Goal: Transaction & Acquisition: Download file/media

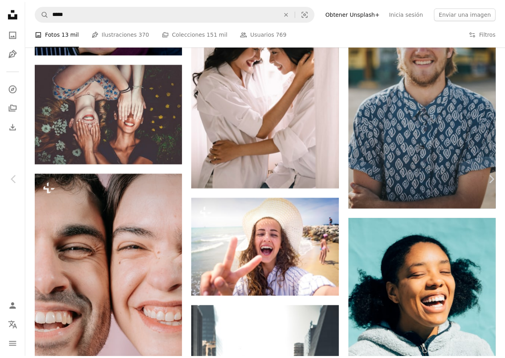
scroll to position [5711, 0]
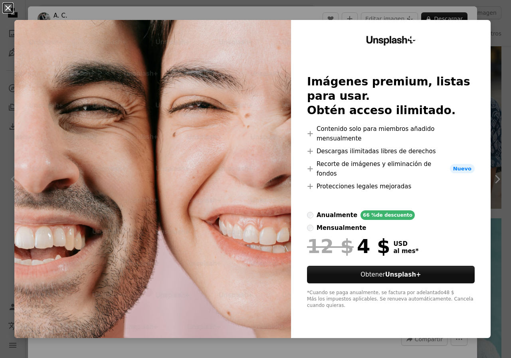
click at [7, 12] on button "An X shape" at bounding box center [8, 8] width 10 height 10
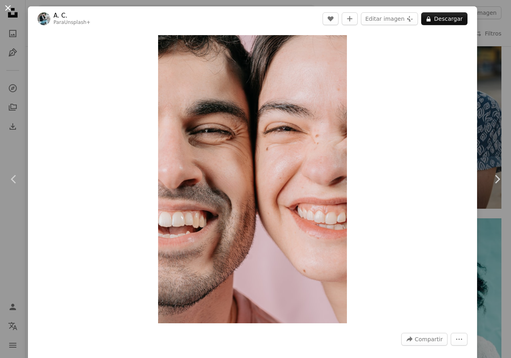
click at [6, 7] on button "An X shape" at bounding box center [8, 8] width 10 height 10
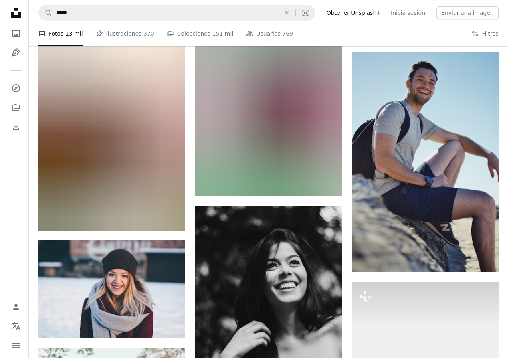
scroll to position [7948, 0]
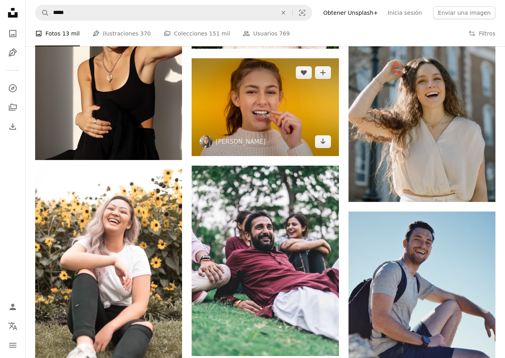
click at [254, 147] on span "[PERSON_NAME]" at bounding box center [233, 141] width 66 height 13
click at [286, 125] on img at bounding box center [265, 107] width 147 height 98
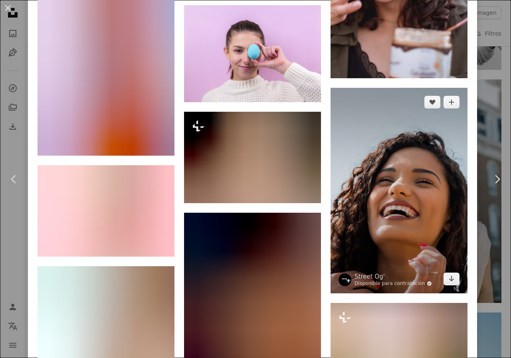
scroll to position [1478, 0]
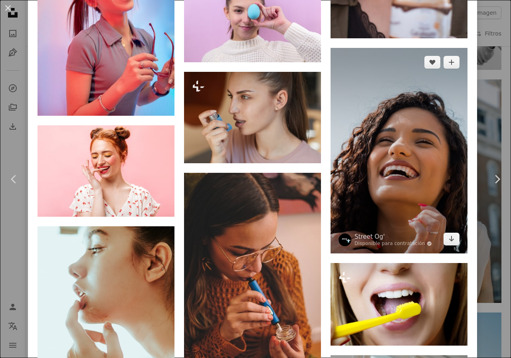
click at [409, 140] on img at bounding box center [399, 150] width 137 height 205
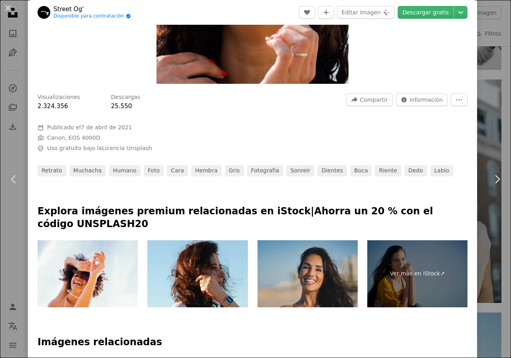
scroll to position [40, 0]
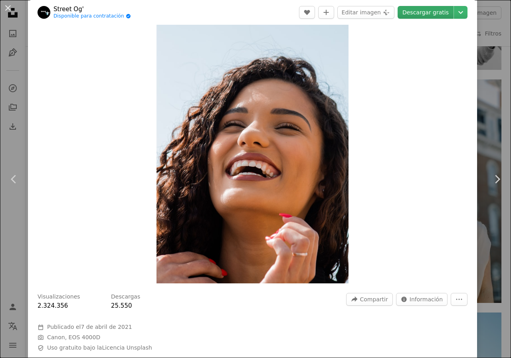
click at [416, 15] on link "Descargar gratis" at bounding box center [426, 12] width 56 height 13
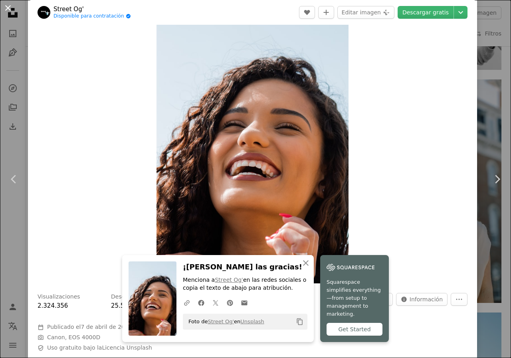
click at [9, 9] on button "An X shape" at bounding box center [8, 8] width 10 height 10
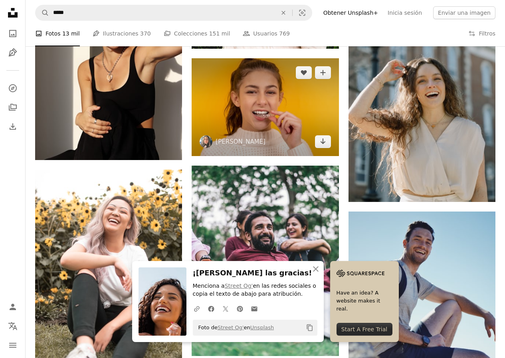
click at [262, 117] on img at bounding box center [265, 107] width 147 height 98
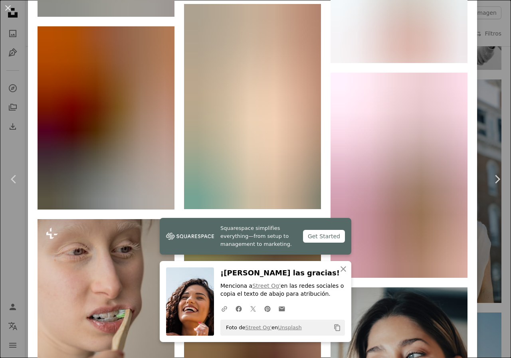
scroll to position [2237, 0]
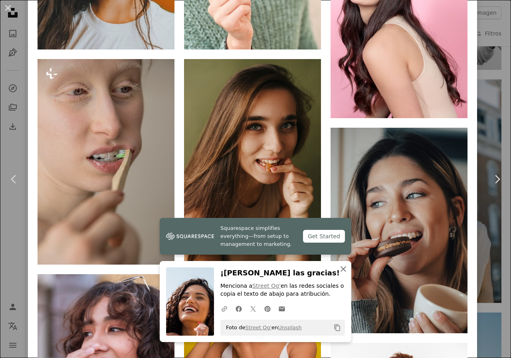
click at [344, 270] on icon "An X shape" at bounding box center [344, 269] width 10 height 10
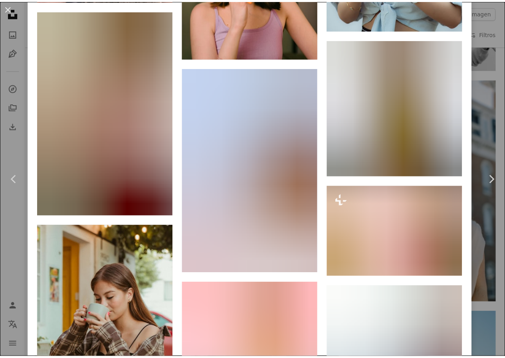
scroll to position [6400, 0]
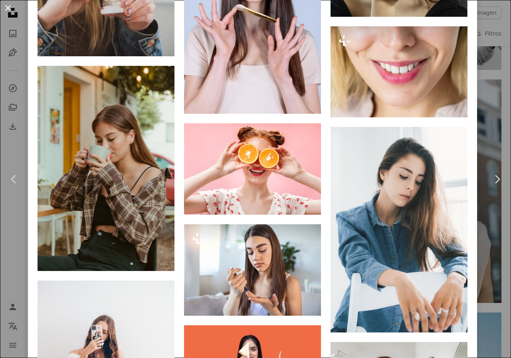
click at [9, 10] on button "An X shape" at bounding box center [8, 8] width 10 height 10
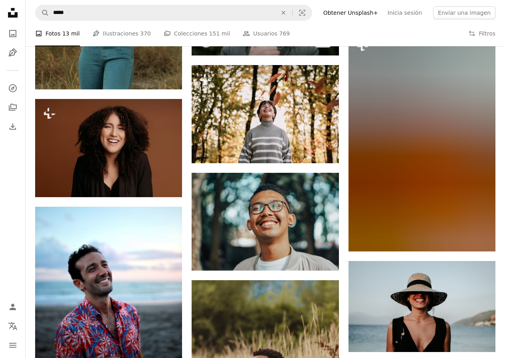
scroll to position [8627, 0]
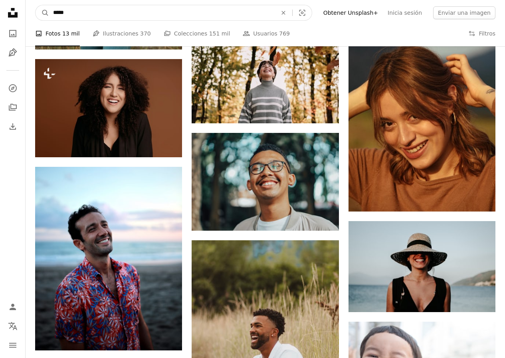
click at [107, 11] on input "*****" at bounding box center [162, 12] width 226 height 15
type input "**********"
click at [36, 5] on button "A magnifying glass" at bounding box center [43, 12] width 14 height 15
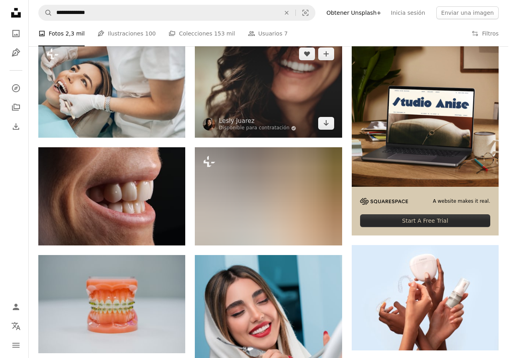
scroll to position [120, 0]
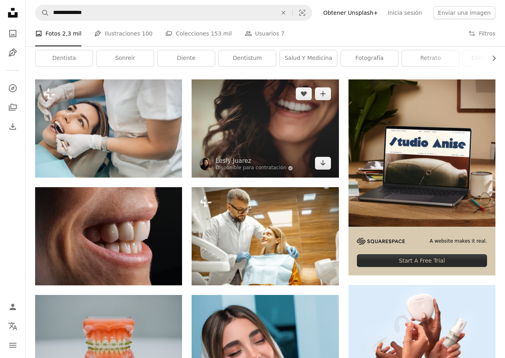
click at [260, 118] on img at bounding box center [265, 128] width 147 height 98
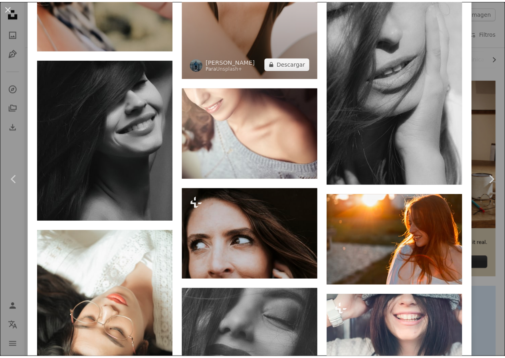
scroll to position [1205, 0]
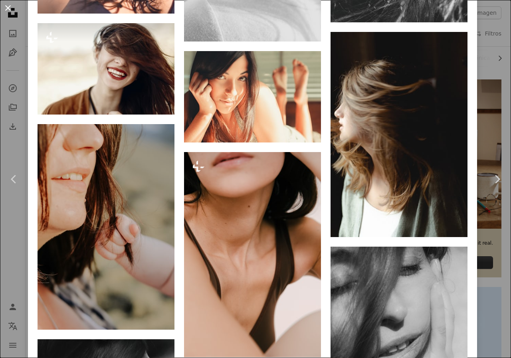
click at [8, 10] on button "An X shape" at bounding box center [8, 8] width 10 height 10
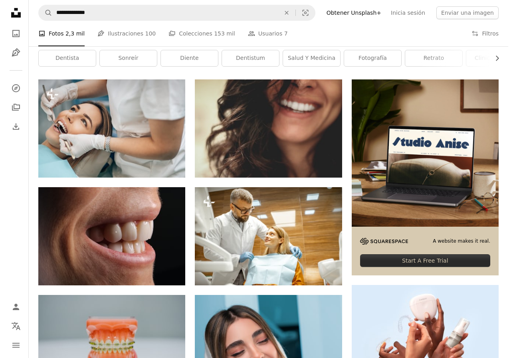
scroll to position [320, 0]
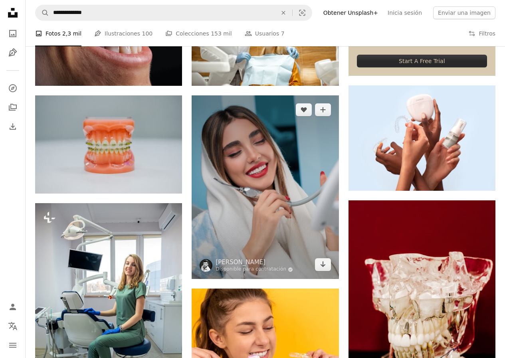
click at [255, 215] on img at bounding box center [265, 187] width 147 height 184
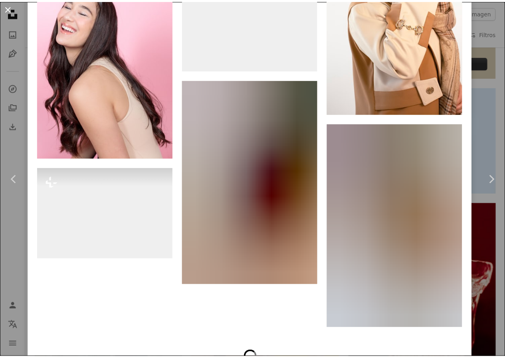
scroll to position [4034, 0]
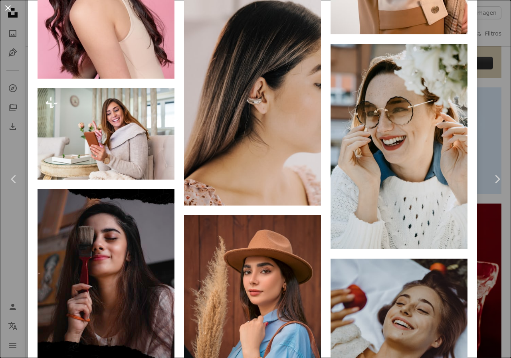
click at [7, 8] on button "An X shape" at bounding box center [8, 8] width 10 height 10
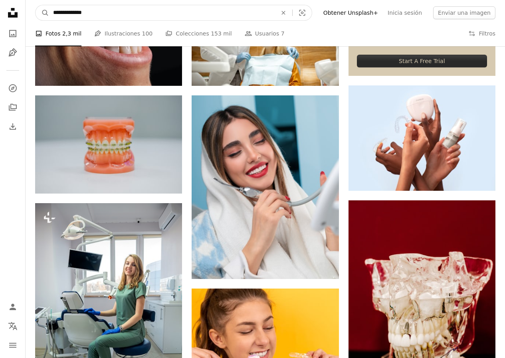
drag, startPoint x: 107, startPoint y: 16, endPoint x: 0, endPoint y: 21, distance: 106.8
type input "**********"
click at [36, 5] on button "A magnifying glass" at bounding box center [43, 12] width 14 height 15
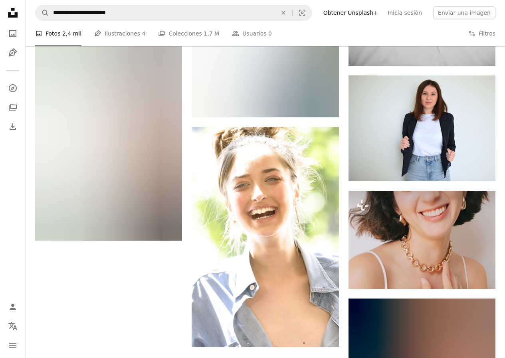
scroll to position [671, 0]
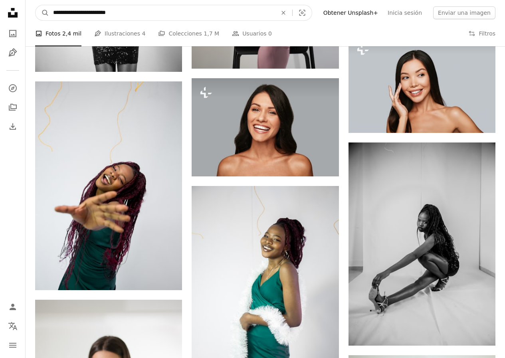
drag, startPoint x: 149, startPoint y: 18, endPoint x: 2, endPoint y: 17, distance: 147.4
click at [2, 17] on div "**********" at bounding box center [252, 183] width 505 height 1709
type input "********"
click at [36, 5] on button "A magnifying glass" at bounding box center [43, 12] width 14 height 15
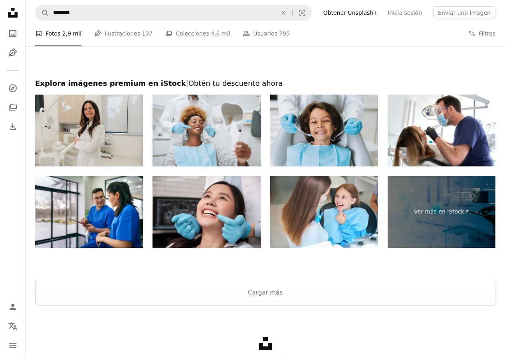
scroll to position [1318, 0]
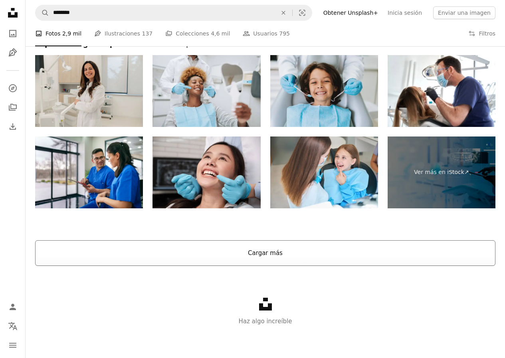
click at [286, 258] on button "Cargar más" at bounding box center [265, 253] width 461 height 26
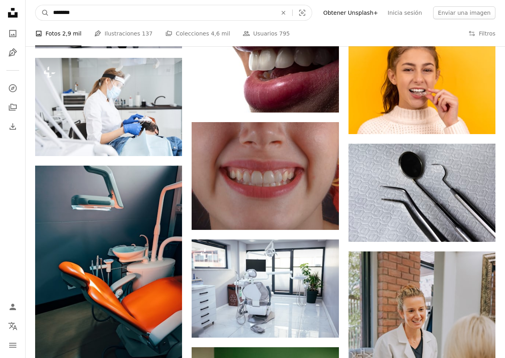
scroll to position [5552, 0]
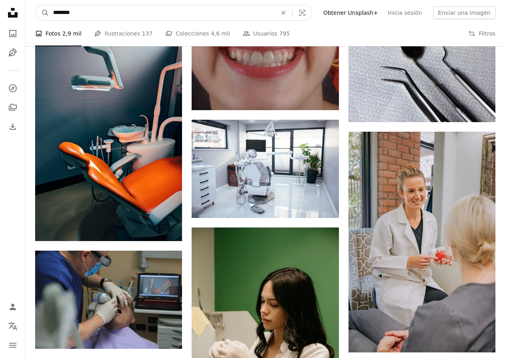
click at [146, 12] on input "********" at bounding box center [162, 12] width 226 height 15
type input "**********"
click at [36, 5] on button "A magnifying glass" at bounding box center [43, 12] width 14 height 15
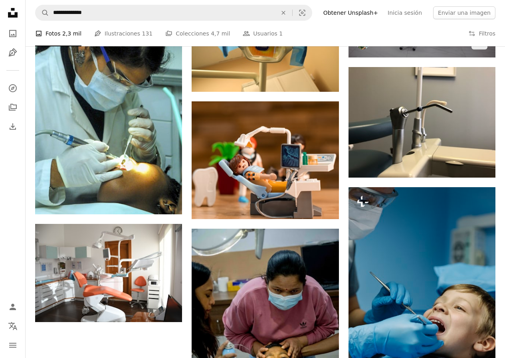
scroll to position [799, 0]
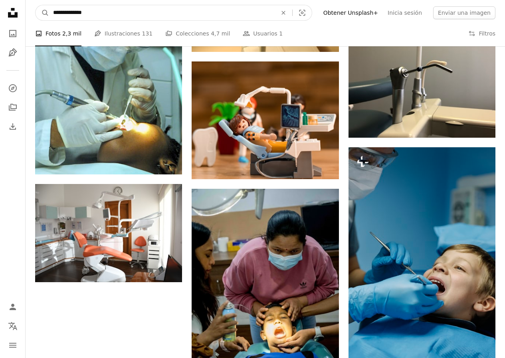
drag, startPoint x: 80, startPoint y: 18, endPoint x: 76, endPoint y: 23, distance: 6.8
click at [76, 23] on nav "**********" at bounding box center [266, 13] width 480 height 26
type input "**********"
click button "A magnifying glass" at bounding box center [43, 12] width 14 height 15
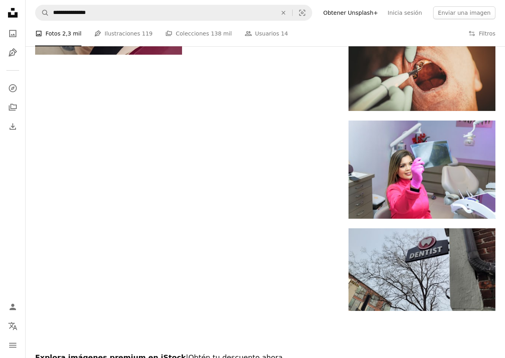
scroll to position [1078, 0]
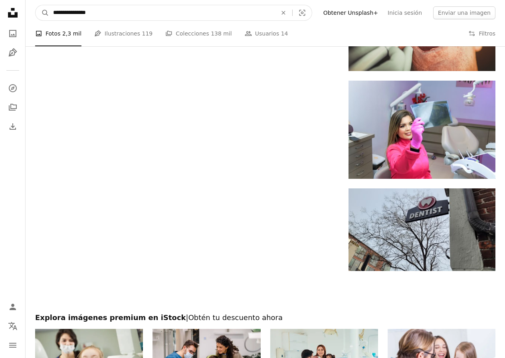
drag, startPoint x: 104, startPoint y: 12, endPoint x: 0, endPoint y: 30, distance: 105.5
type input "**********"
click at [36, 5] on button "A magnifying glass" at bounding box center [43, 12] width 14 height 15
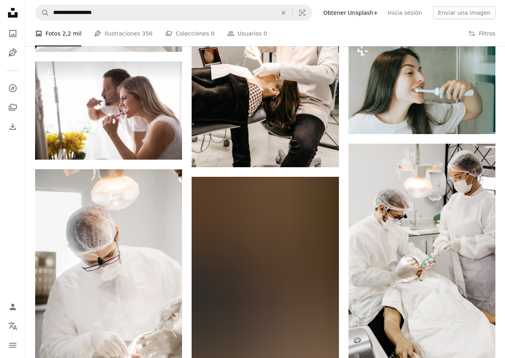
scroll to position [839, 0]
